Goal: Task Accomplishment & Management: Complete application form

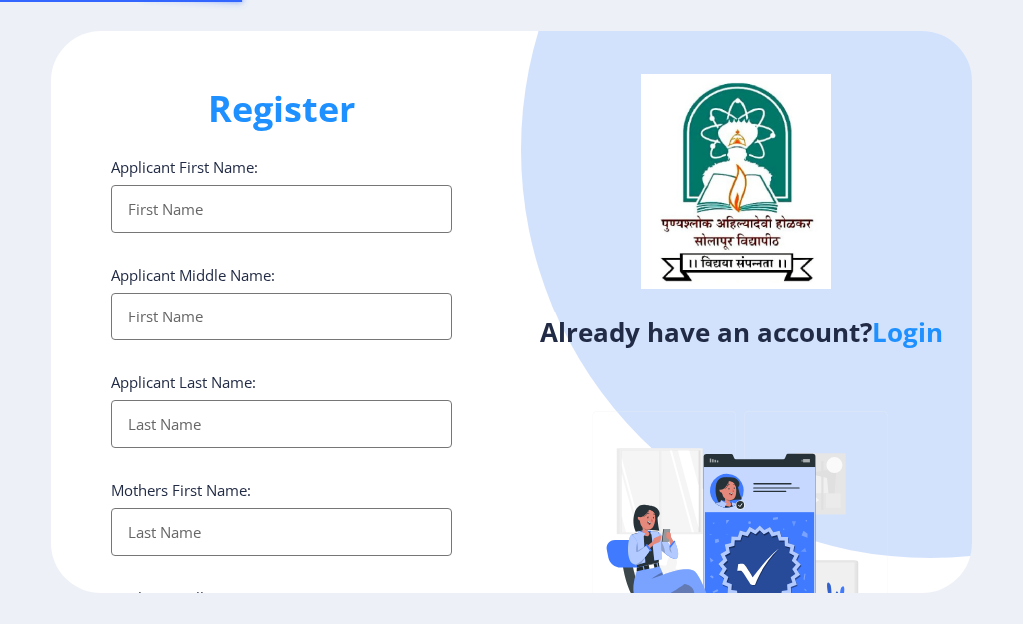
select select
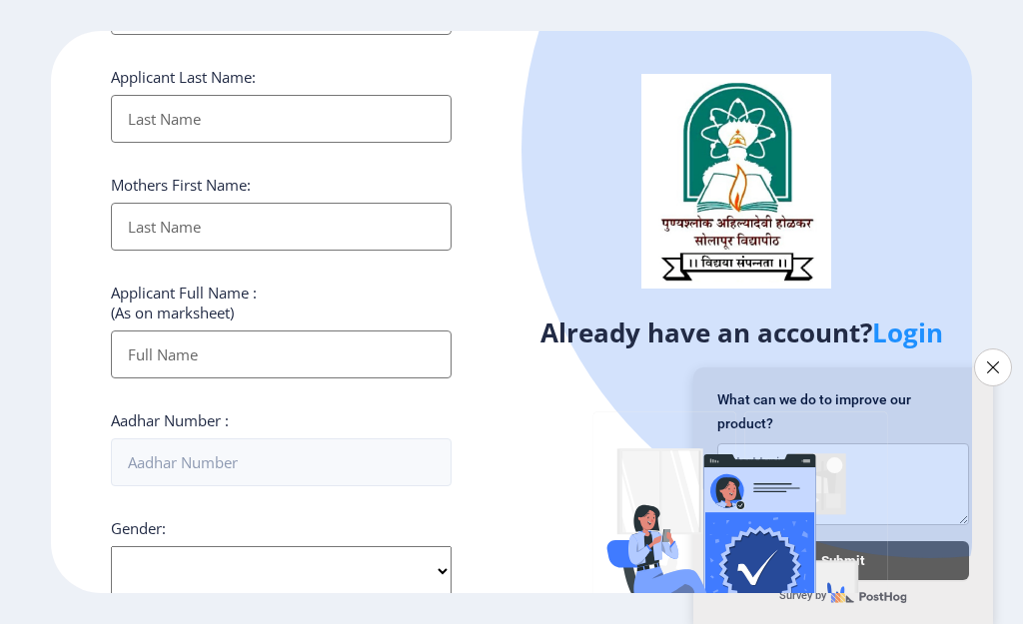
scroll to position [400, 0]
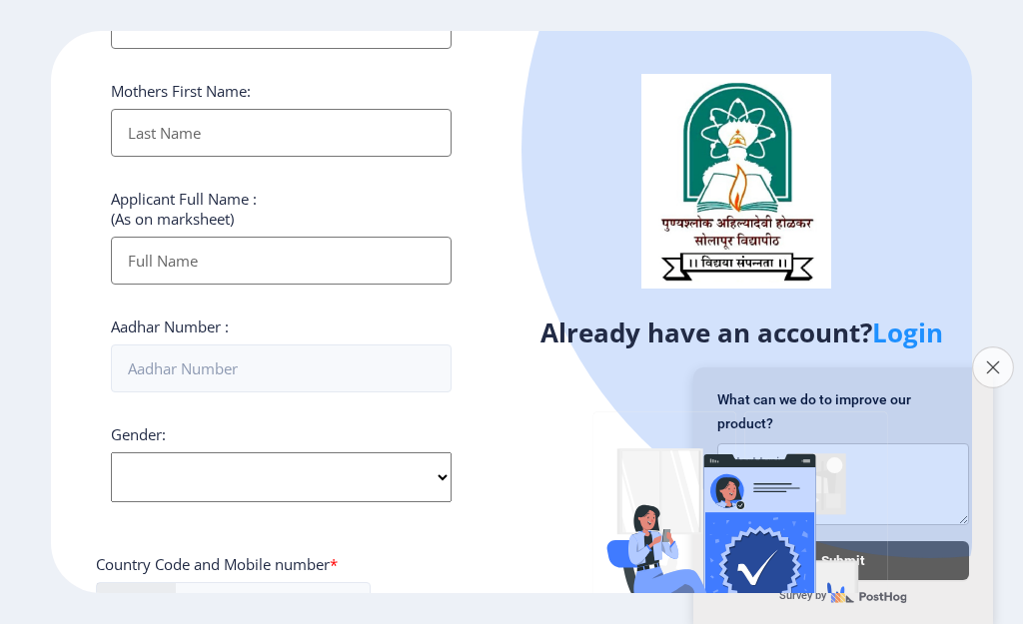
click at [989, 364] on icon "Close survey" at bounding box center [992, 367] width 13 height 13
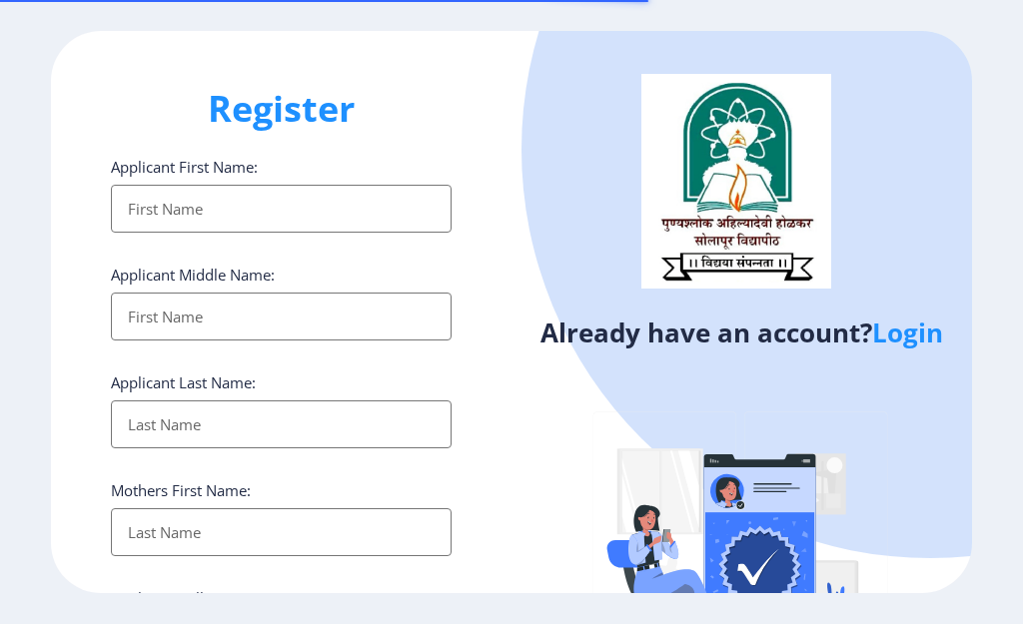
select select
click at [310, 108] on h1 "Register" at bounding box center [281, 109] width 341 height 48
